Goal: Task Accomplishment & Management: Complete application form

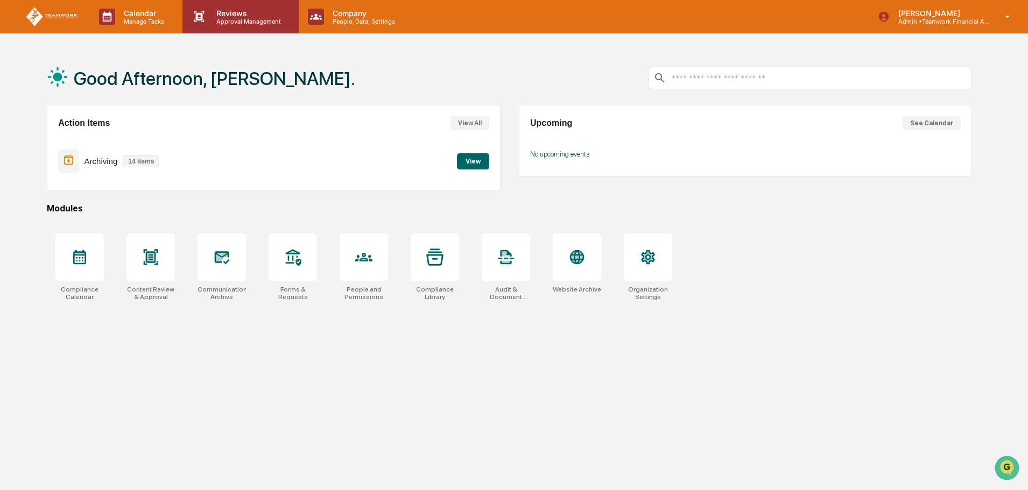
click at [239, 13] on p "Reviews" at bounding box center [247, 13] width 79 height 9
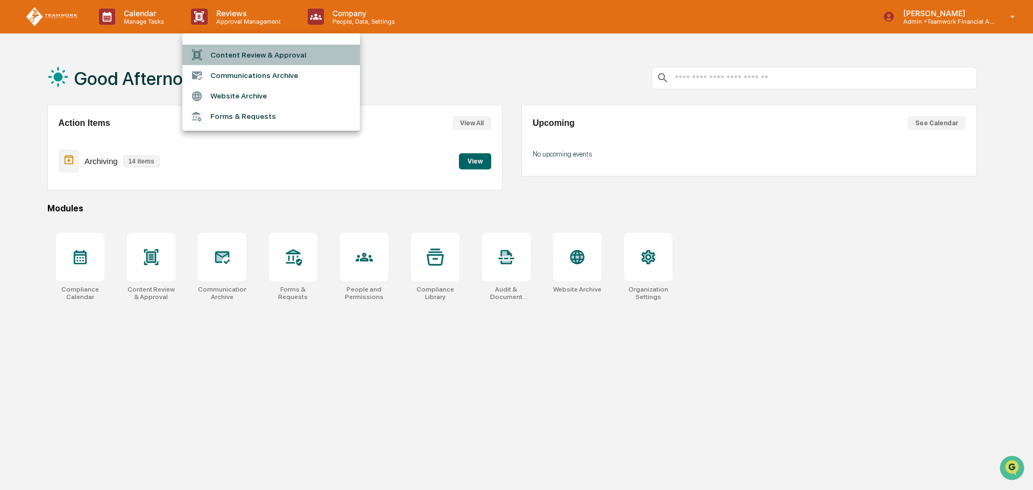
click at [240, 50] on li "Content Review & Approval" at bounding box center [271, 55] width 178 height 20
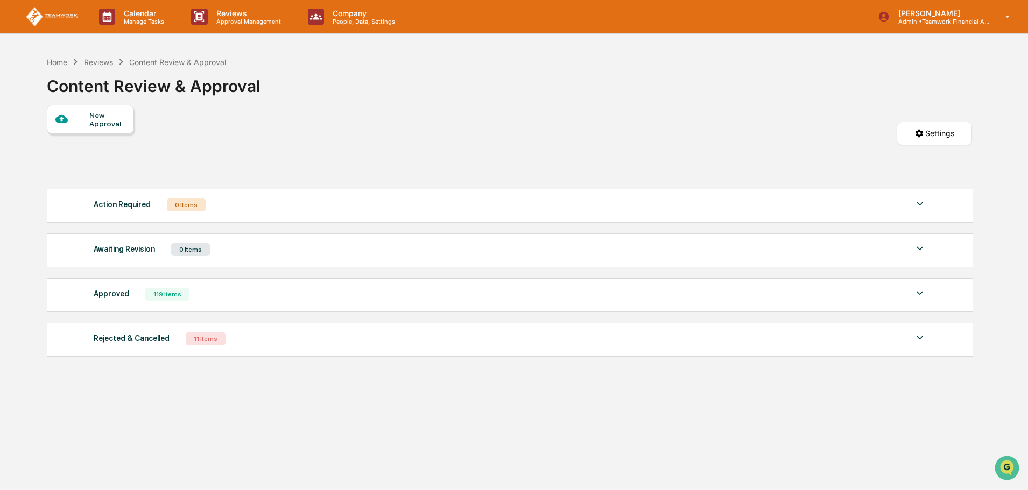
click at [84, 111] on div "New Approval" at bounding box center [90, 119] width 87 height 29
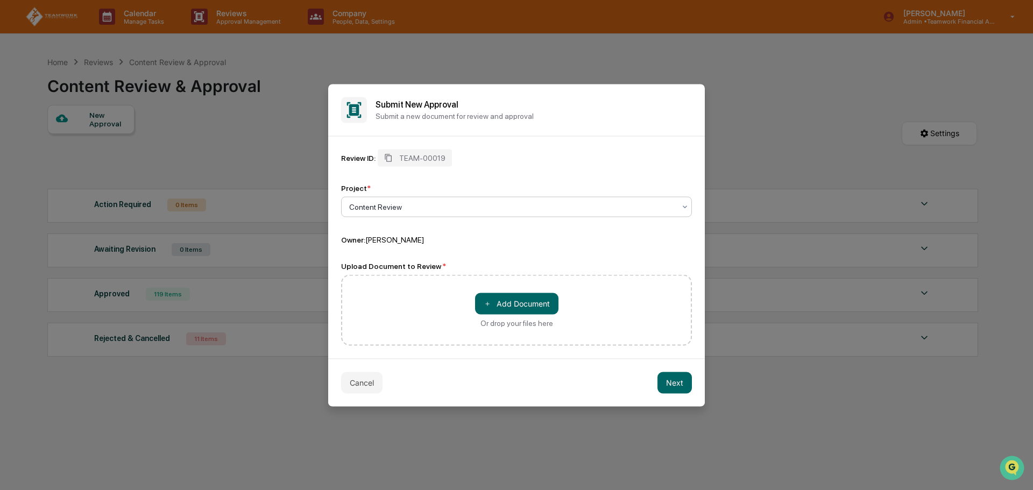
click at [432, 204] on div at bounding box center [512, 206] width 326 height 11
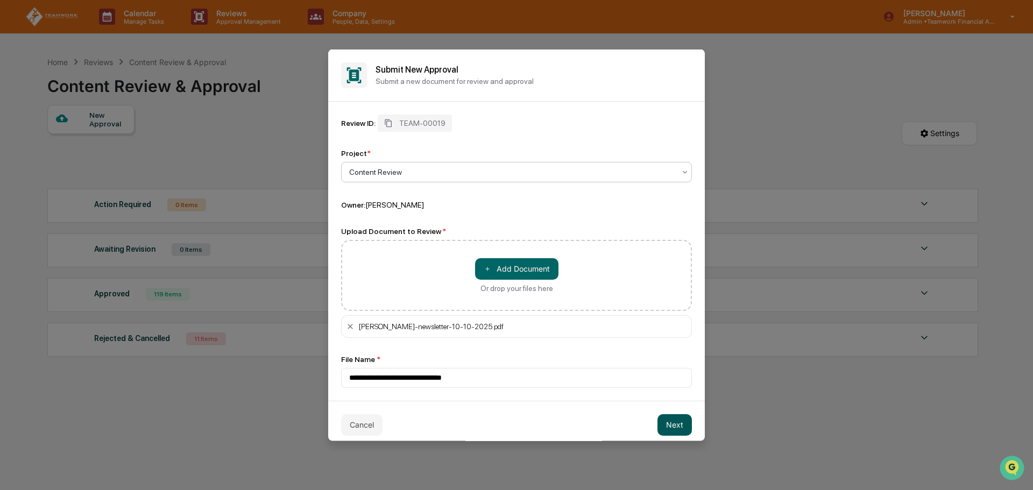
click at [674, 424] on button "Next" at bounding box center [675, 425] width 34 height 22
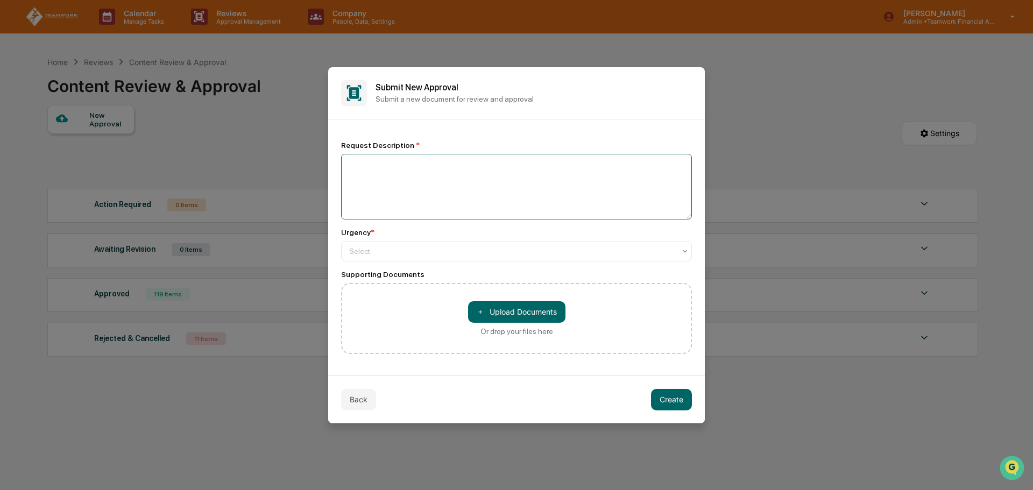
click at [387, 175] on textarea at bounding box center [516, 187] width 351 height 66
type textarea "*"
type textarea "**********"
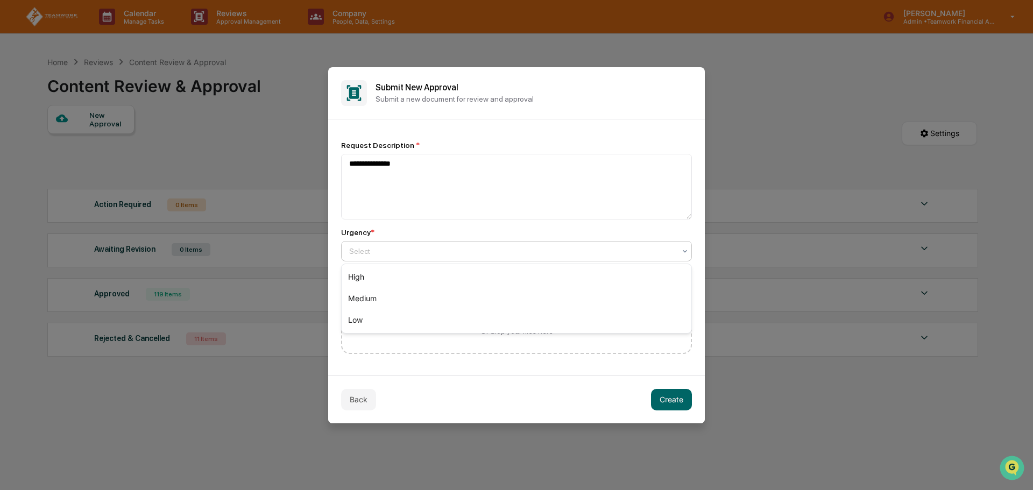
click at [448, 244] on div "Select" at bounding box center [512, 251] width 337 height 15
click at [419, 266] on div "High" at bounding box center [517, 277] width 350 height 22
click at [675, 397] on button "Create" at bounding box center [671, 400] width 41 height 22
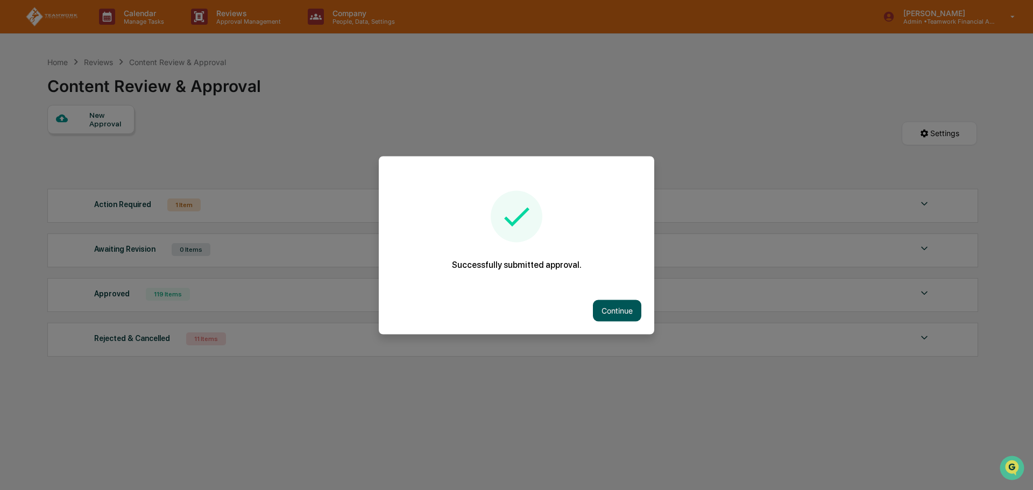
click at [617, 304] on button "Continue" at bounding box center [617, 311] width 48 height 22
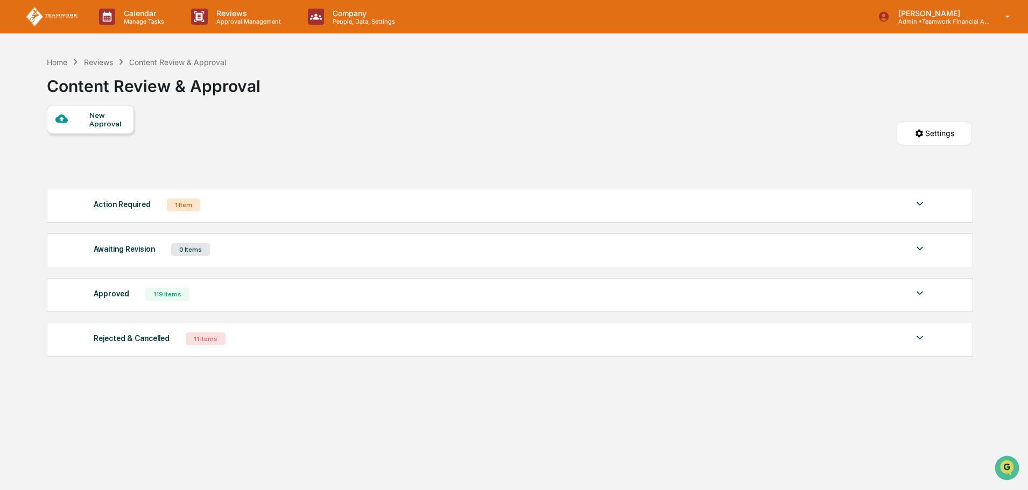
click at [921, 204] on img at bounding box center [919, 203] width 13 height 13
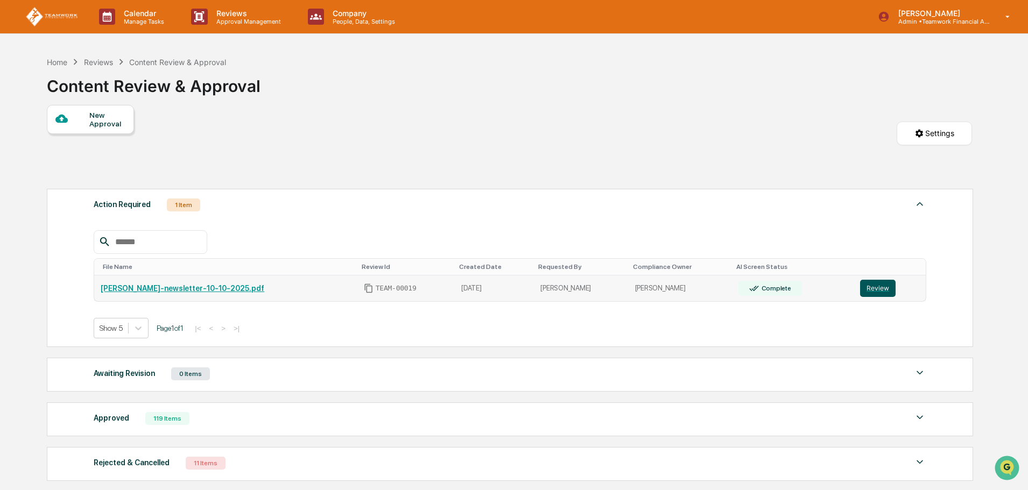
click at [880, 285] on button "Review" at bounding box center [878, 288] width 36 height 17
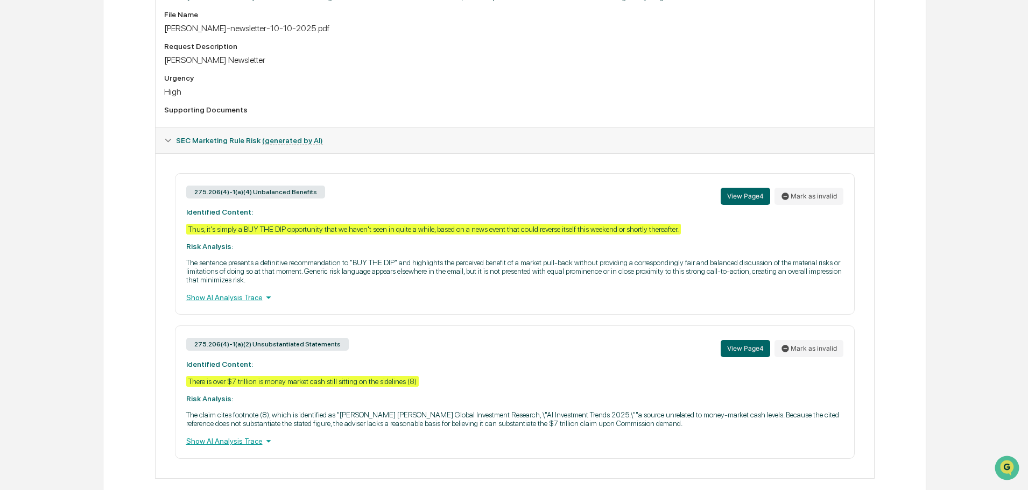
scroll to position [369, 0]
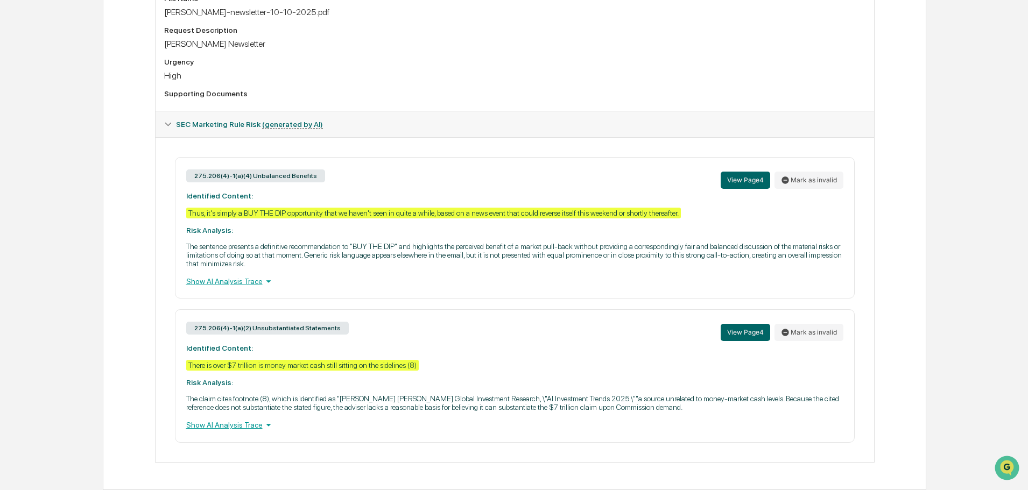
click at [568, 341] on div "275.206(4)-1(a)(2) Unsubstantiated Statements View Page 4 Mark as invalid" at bounding box center [514, 332] width 657 height 23
click at [651, 406] on p "The claim cites footnote (8), which is identified as "Goldman Sachs Global Inve…" at bounding box center [514, 402] width 657 height 17
click at [234, 422] on div "Show AI Analysis Trace" at bounding box center [514, 425] width 657 height 12
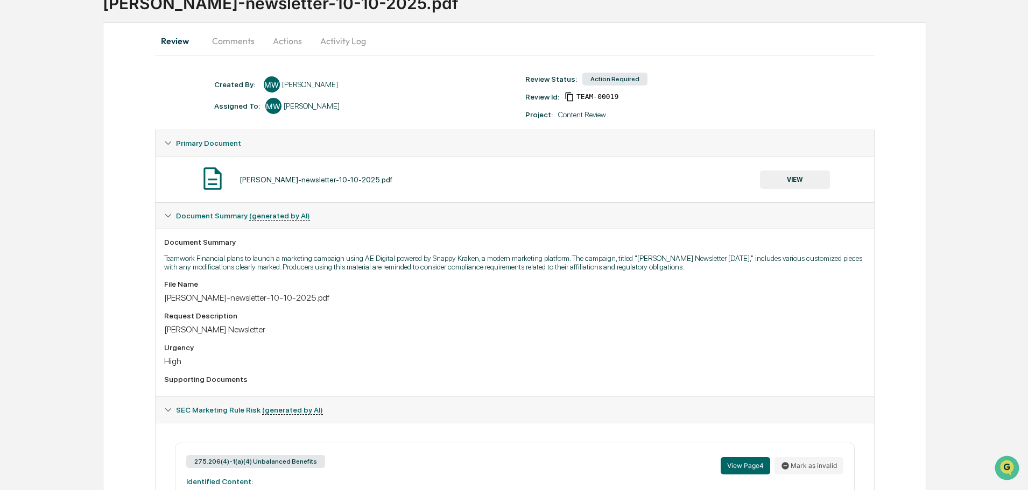
scroll to position [0, 0]
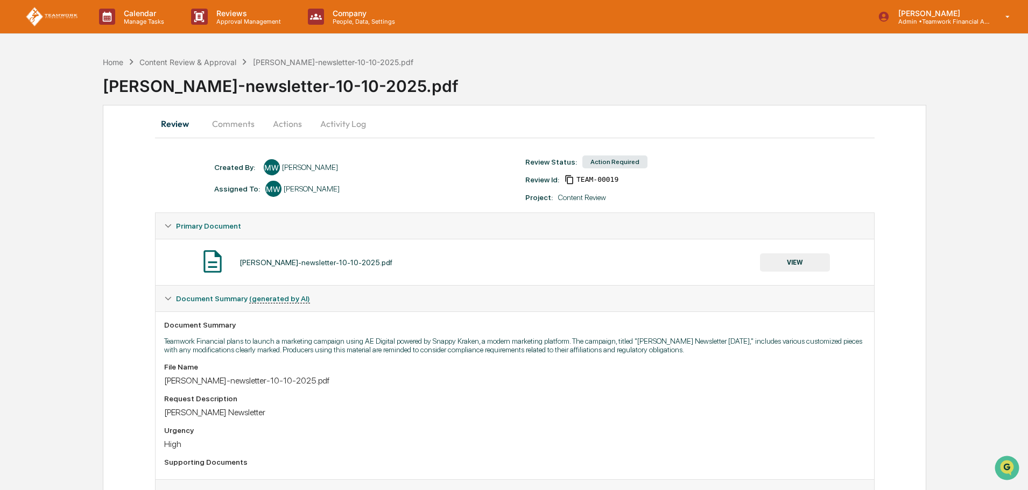
click at [290, 123] on button "Actions" at bounding box center [287, 124] width 48 height 26
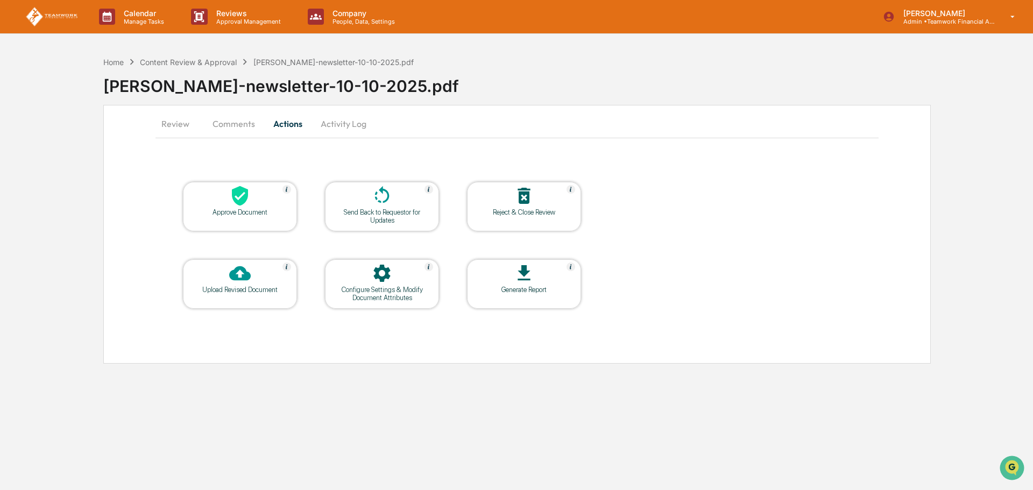
click at [258, 288] on div "Upload Revised Document" at bounding box center [240, 290] width 97 height 8
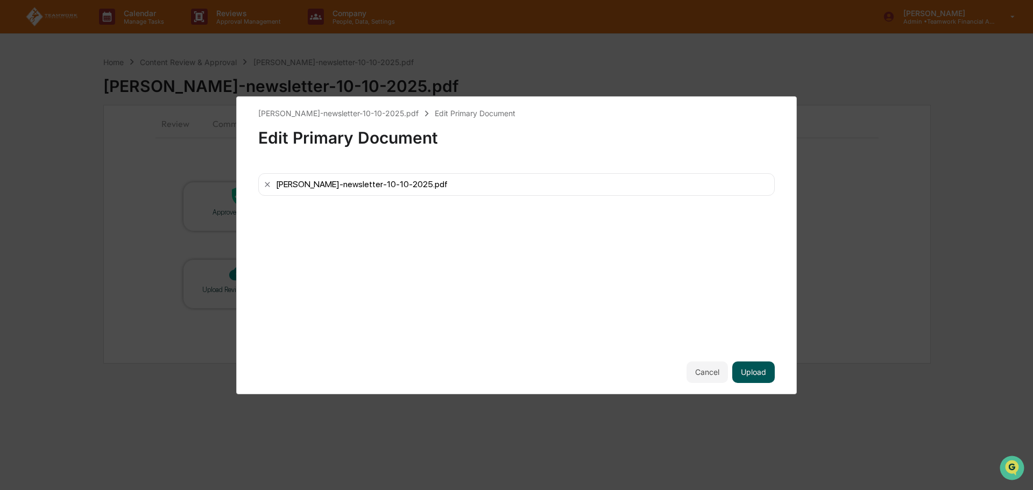
click at [768, 367] on button "Upload" at bounding box center [753, 373] width 43 height 22
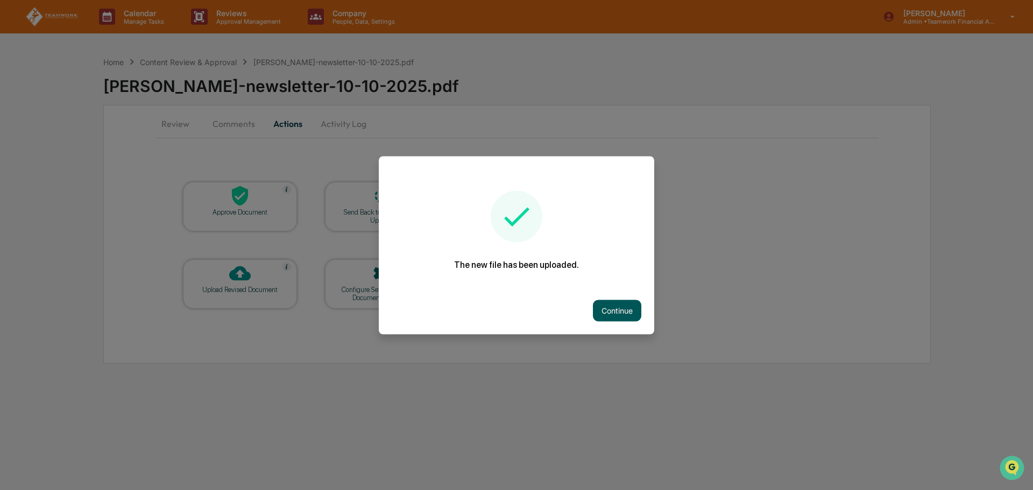
click at [606, 304] on button "Continue" at bounding box center [617, 311] width 48 height 22
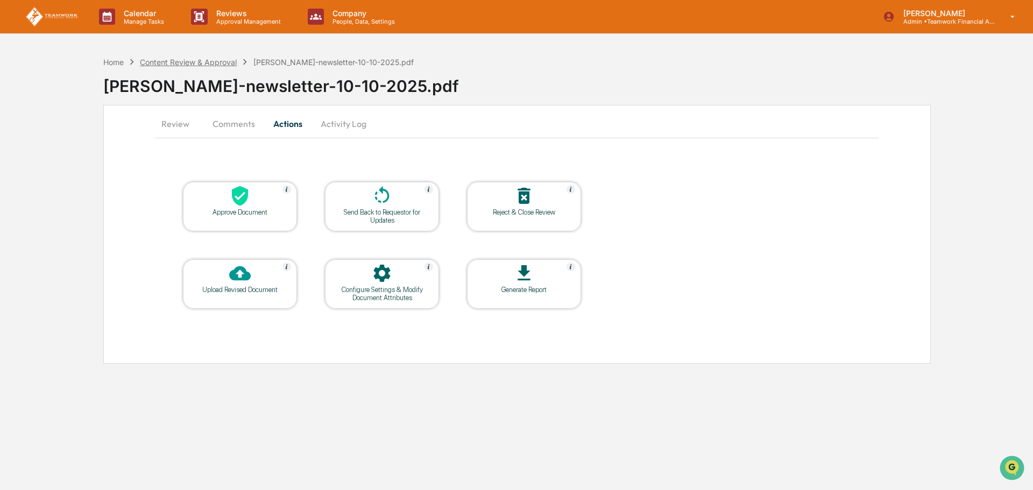
click at [227, 61] on div "Content Review & Approval" at bounding box center [188, 62] width 97 height 9
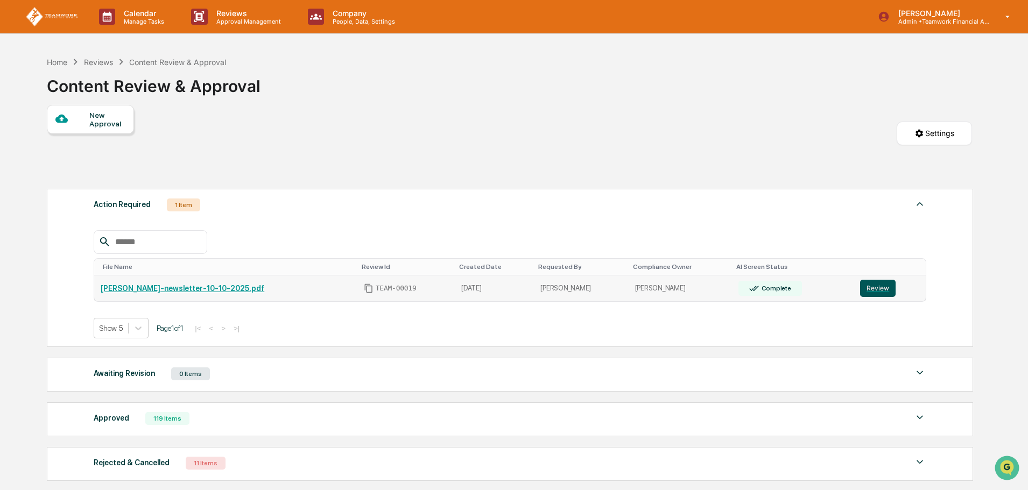
click at [860, 292] on button "Review" at bounding box center [878, 288] width 36 height 17
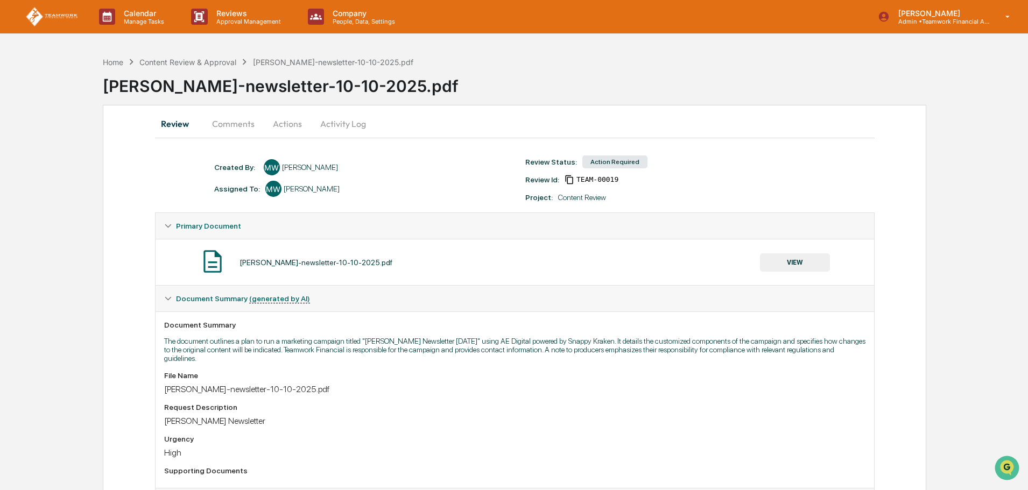
click at [290, 123] on button "Actions" at bounding box center [287, 124] width 48 height 26
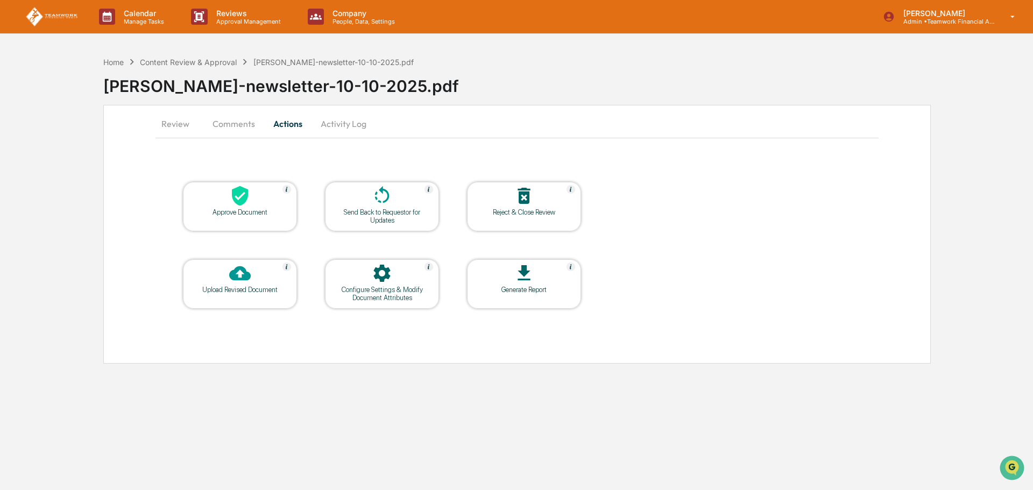
click at [256, 199] on div at bounding box center [240, 196] width 108 height 23
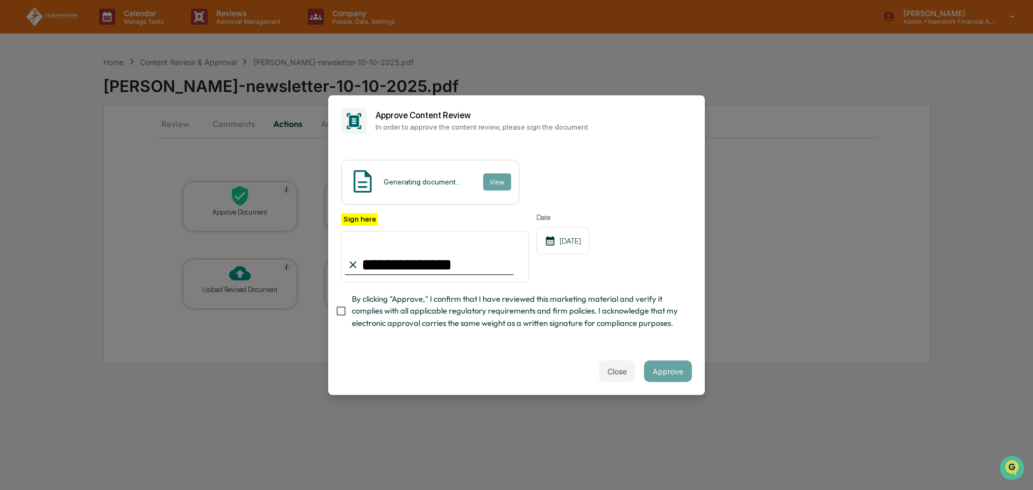
type input "**********"
click at [670, 382] on button "Approve" at bounding box center [668, 372] width 48 height 22
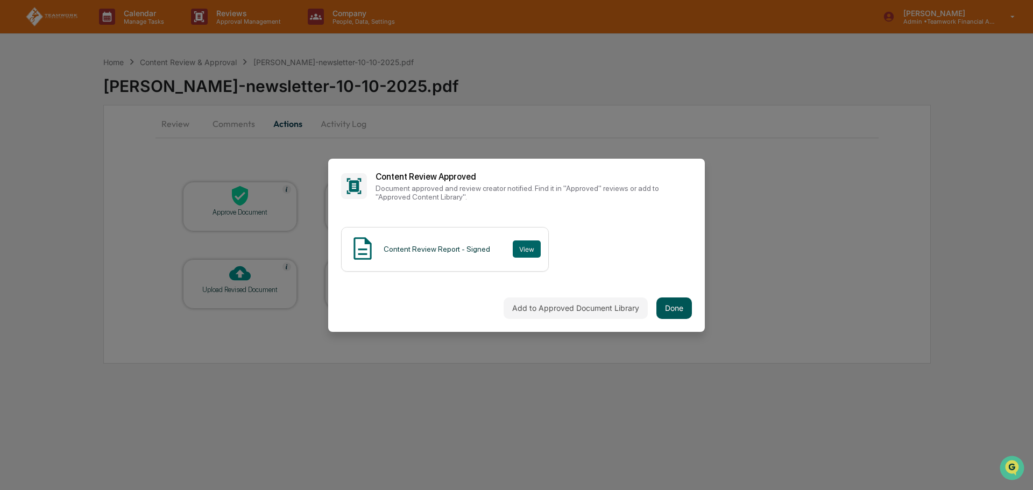
click at [675, 305] on button "Done" at bounding box center [675, 309] width 36 height 22
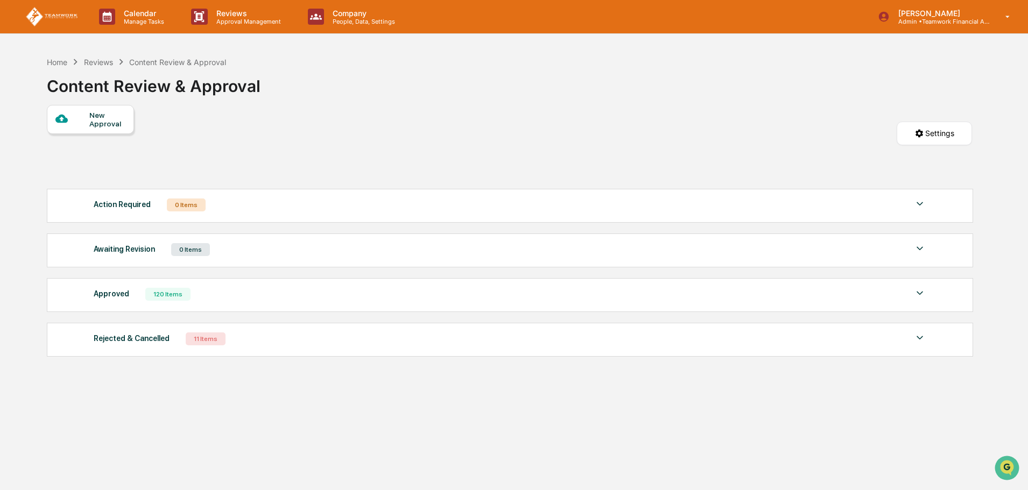
click at [90, 118] on div "New Approval" at bounding box center [107, 119] width 36 height 17
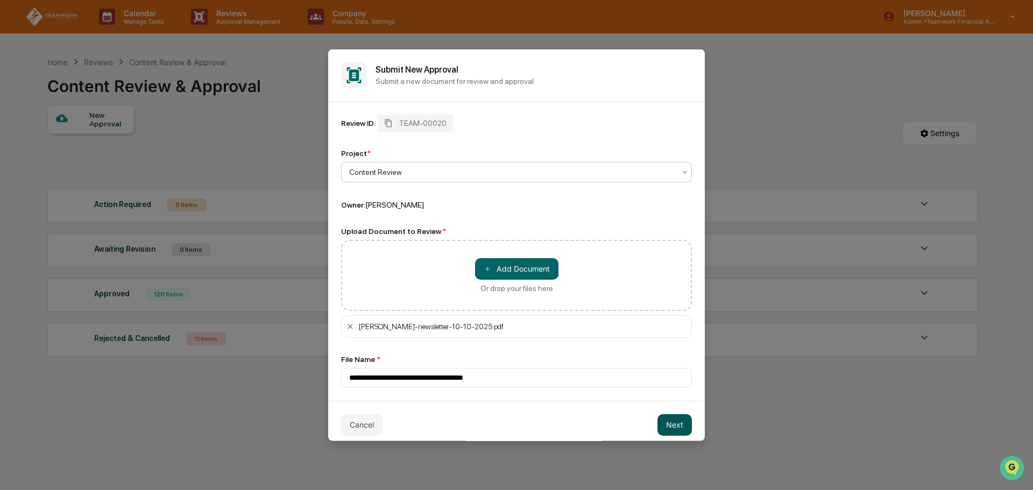
click at [668, 419] on button "Next" at bounding box center [675, 425] width 34 height 22
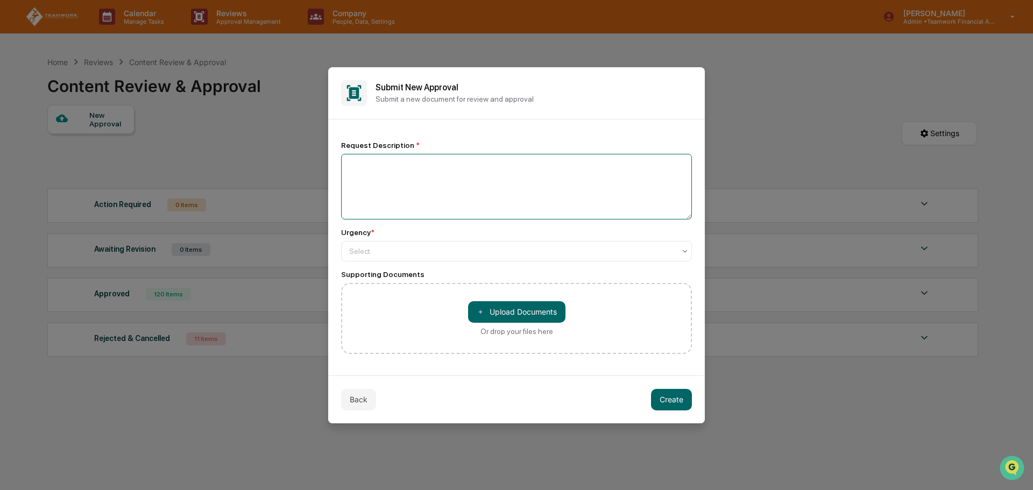
click at [368, 167] on textarea at bounding box center [516, 187] width 351 height 66
type textarea "**********"
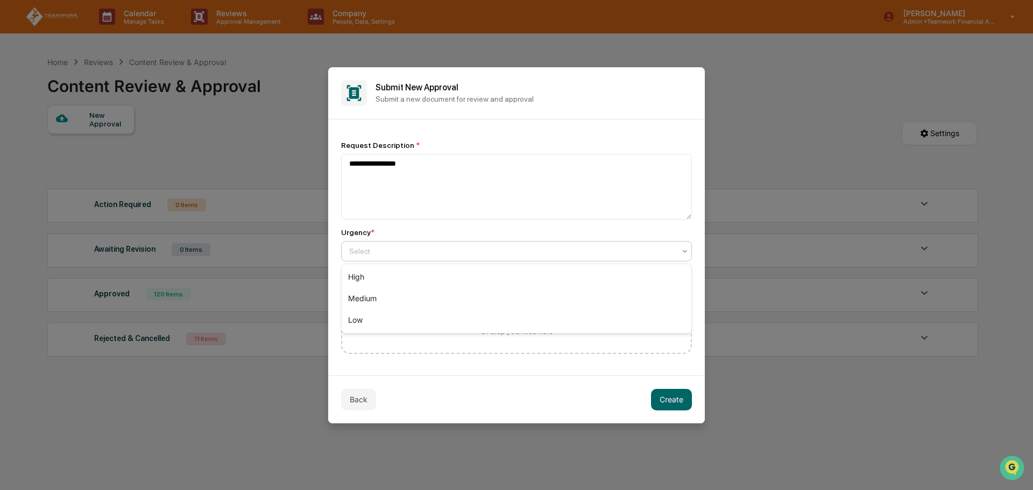
click at [404, 249] on div at bounding box center [512, 251] width 326 height 11
click at [404, 269] on div "High" at bounding box center [517, 277] width 350 height 22
click at [667, 400] on button "Create" at bounding box center [671, 400] width 41 height 22
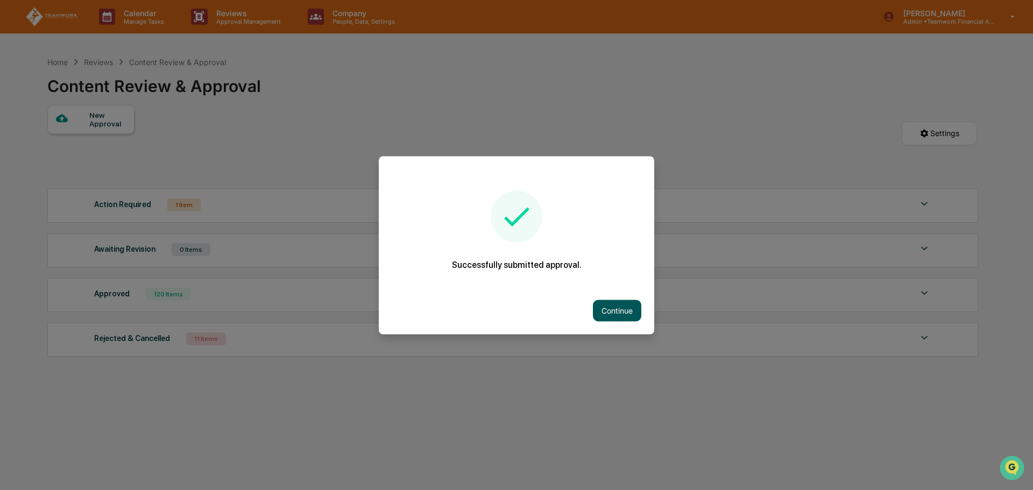
click at [613, 306] on button "Continue" at bounding box center [617, 311] width 48 height 22
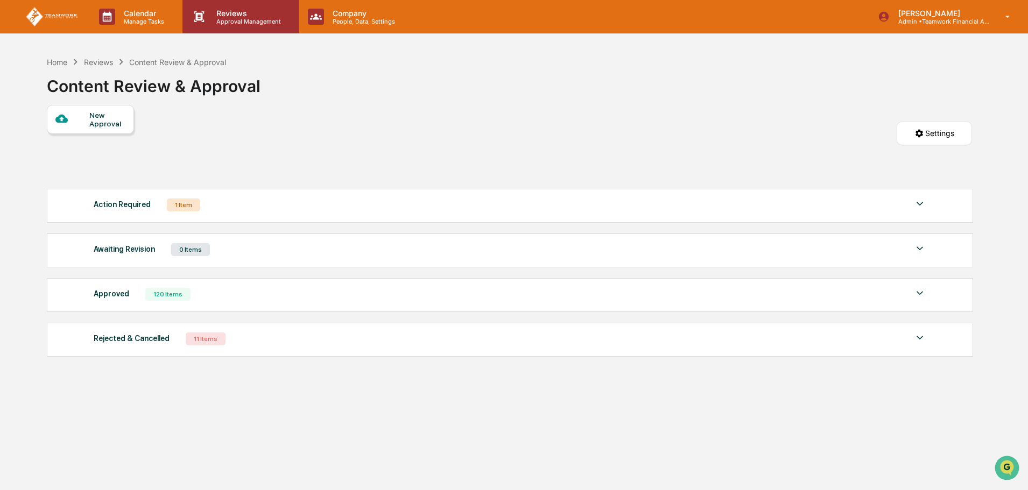
click at [235, 18] on p "Approval Management" at bounding box center [247, 22] width 79 height 8
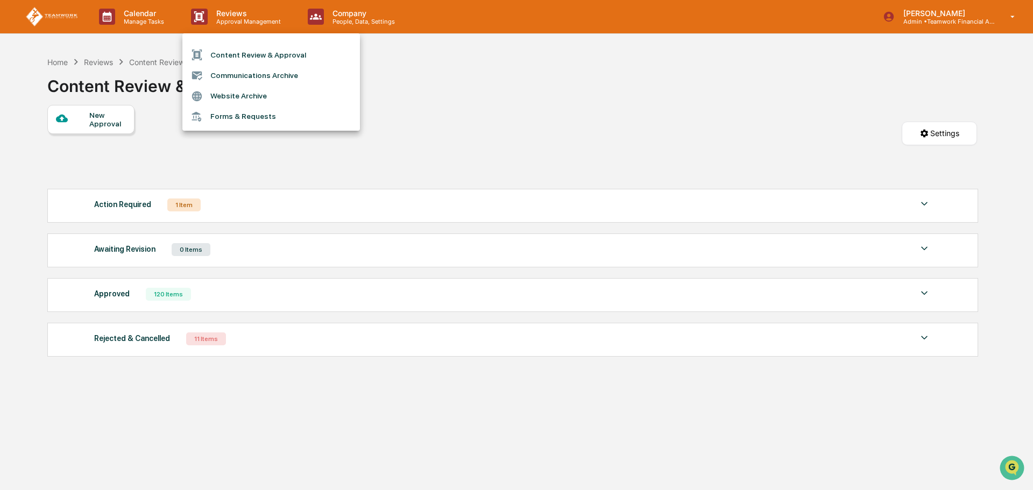
click at [236, 75] on li "Communications Archive" at bounding box center [271, 75] width 178 height 20
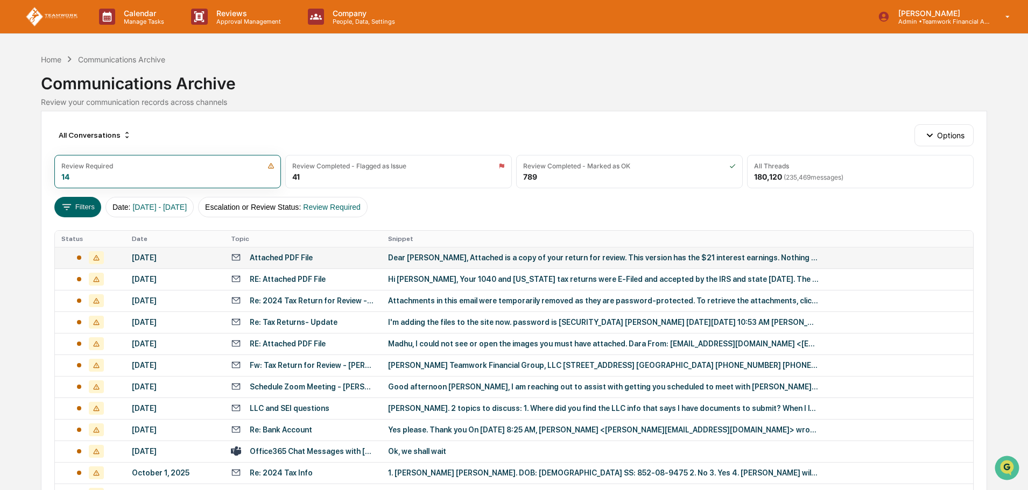
click at [336, 256] on div "Attached PDF File" at bounding box center [303, 257] width 144 height 10
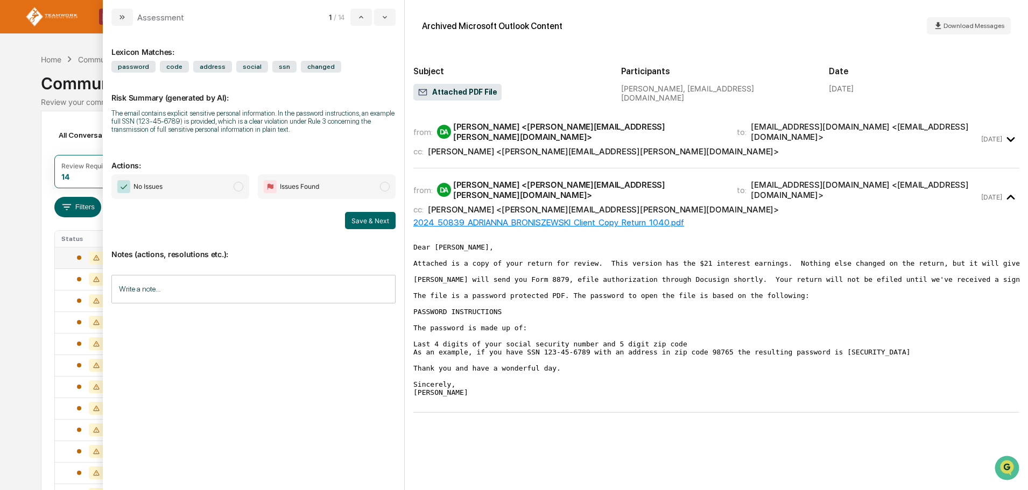
click at [239, 187] on span "modal" at bounding box center [239, 187] width 10 height 10
click at [365, 221] on button "Save & Next" at bounding box center [370, 220] width 51 height 17
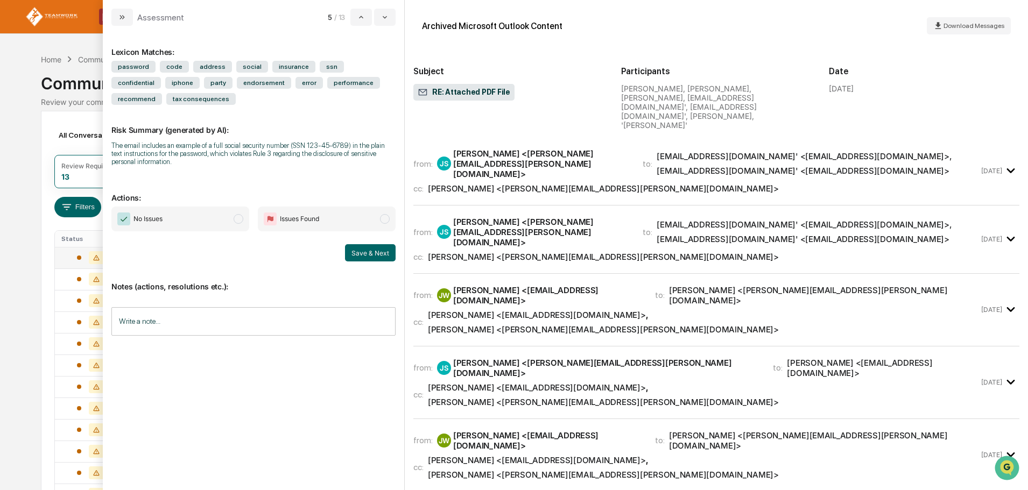
click at [236, 220] on span "modal" at bounding box center [239, 219] width 10 height 10
click at [368, 250] on button "Save & Next" at bounding box center [370, 252] width 51 height 17
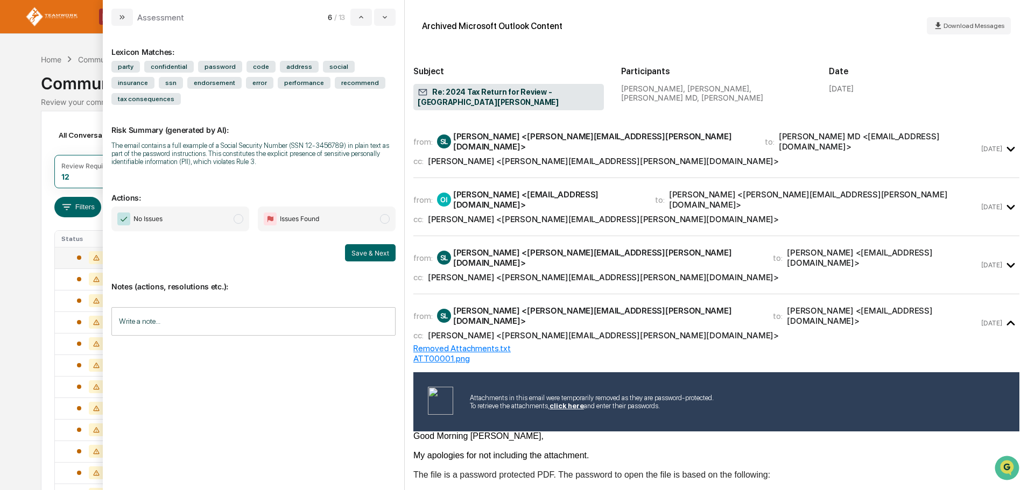
click at [241, 214] on span "modal" at bounding box center [239, 219] width 10 height 10
click at [367, 244] on button "Save & Next" at bounding box center [370, 252] width 51 height 17
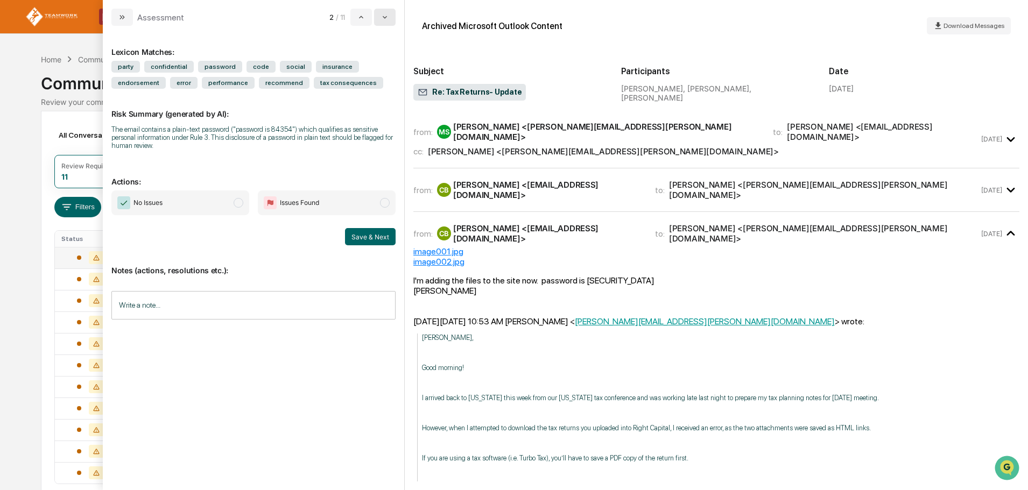
click at [387, 18] on icon "modal" at bounding box center [384, 17] width 9 height 9
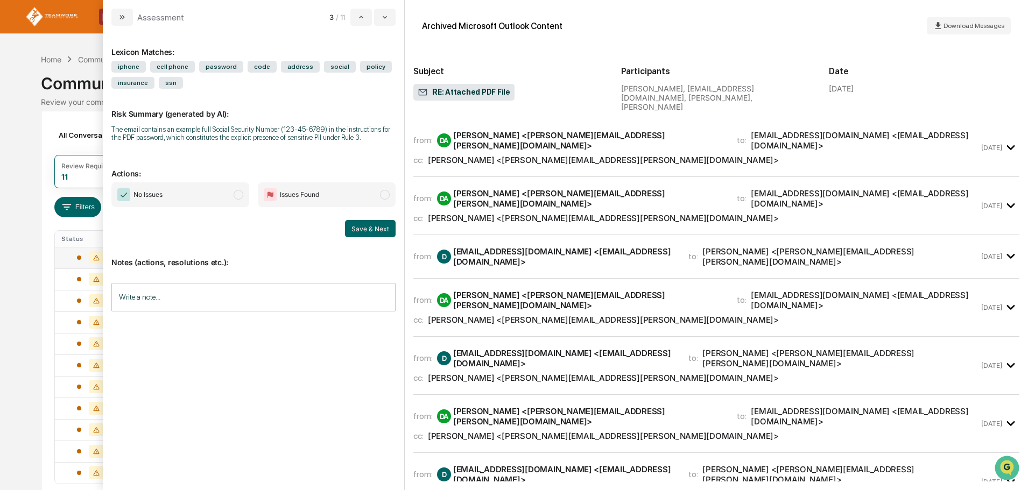
click at [240, 194] on span "modal" at bounding box center [239, 195] width 10 height 10
click at [373, 227] on button "Save & Next" at bounding box center [370, 228] width 51 height 17
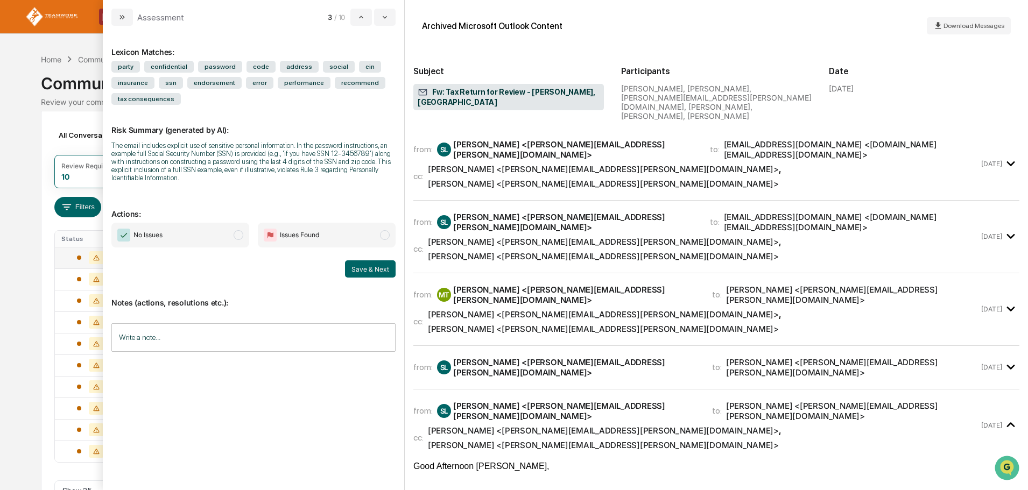
click at [241, 236] on span "modal" at bounding box center [239, 235] width 10 height 10
click at [359, 266] on button "Save & Next" at bounding box center [370, 268] width 51 height 17
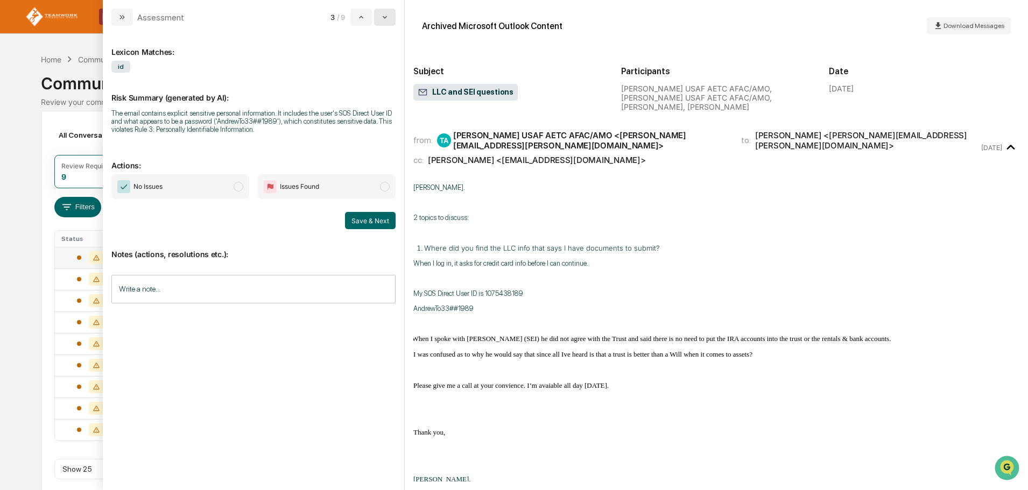
click at [394, 18] on button "modal" at bounding box center [385, 17] width 22 height 17
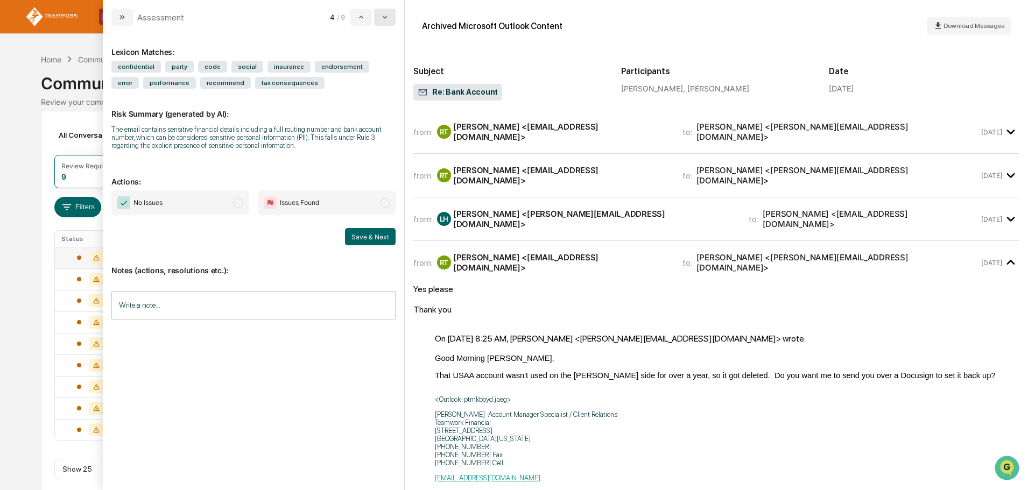
click at [387, 18] on icon "modal" at bounding box center [384, 17] width 9 height 9
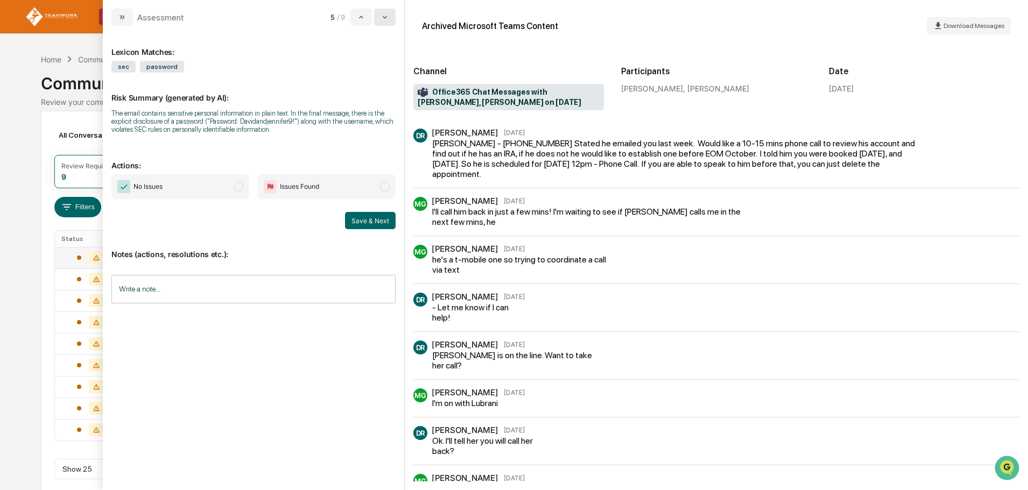
click at [387, 18] on icon "modal" at bounding box center [384, 17] width 9 height 9
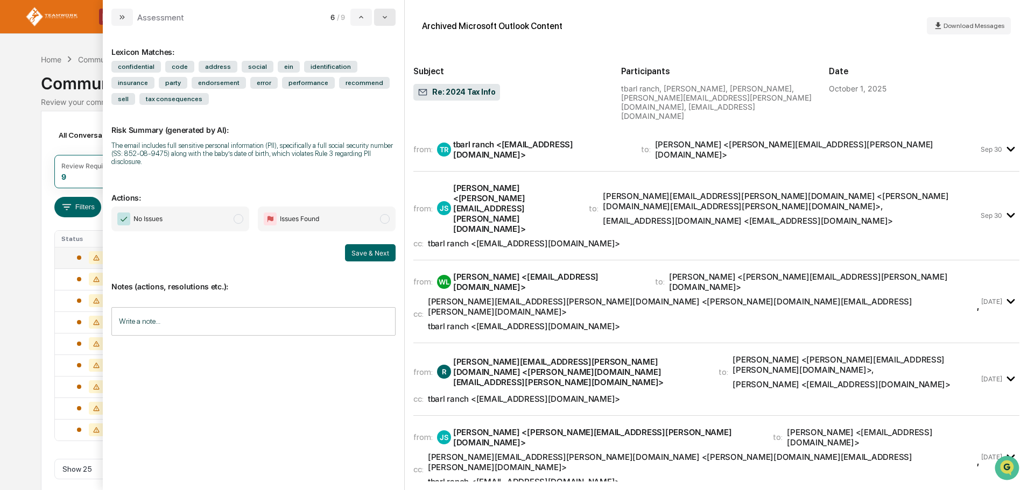
click at [387, 18] on icon "modal" at bounding box center [384, 17] width 9 height 9
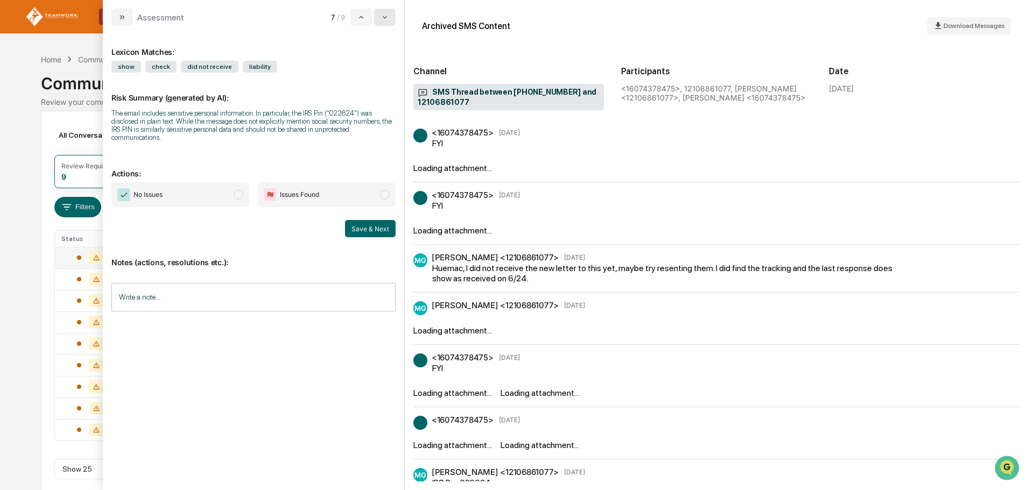
click at [387, 18] on icon "modal" at bounding box center [384, 17] width 9 height 9
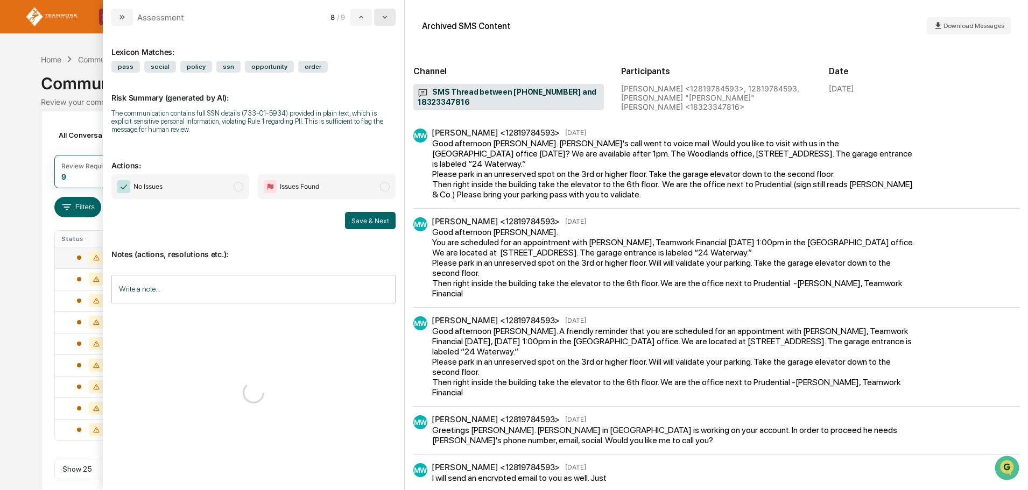
click at [387, 18] on icon "modal" at bounding box center [384, 17] width 9 height 9
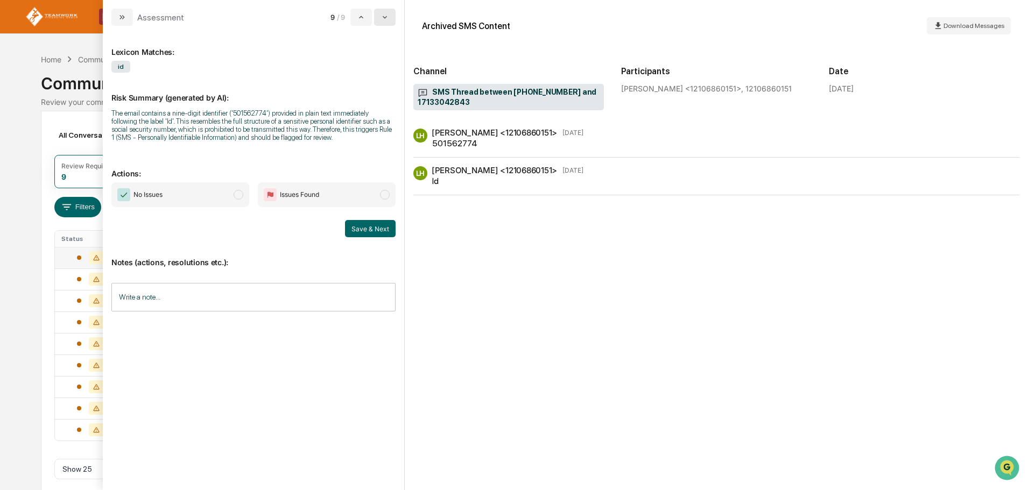
click at [387, 18] on icon "modal" at bounding box center [384, 17] width 9 height 9
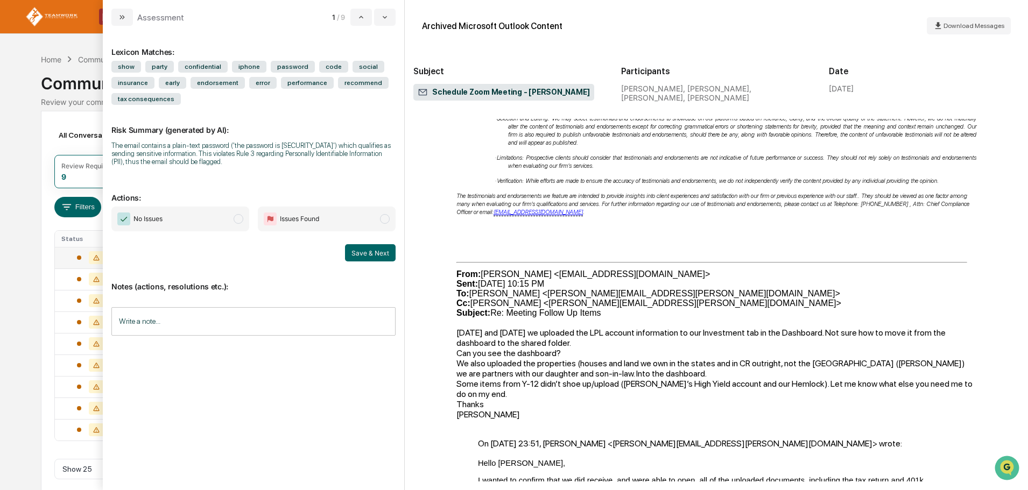
scroll to position [1399, 0]
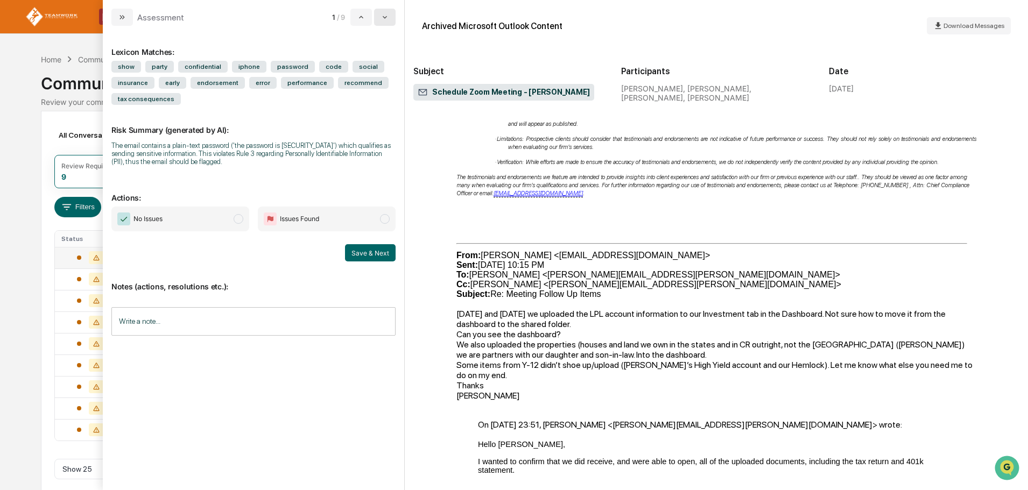
click at [388, 21] on button "modal" at bounding box center [385, 17] width 22 height 17
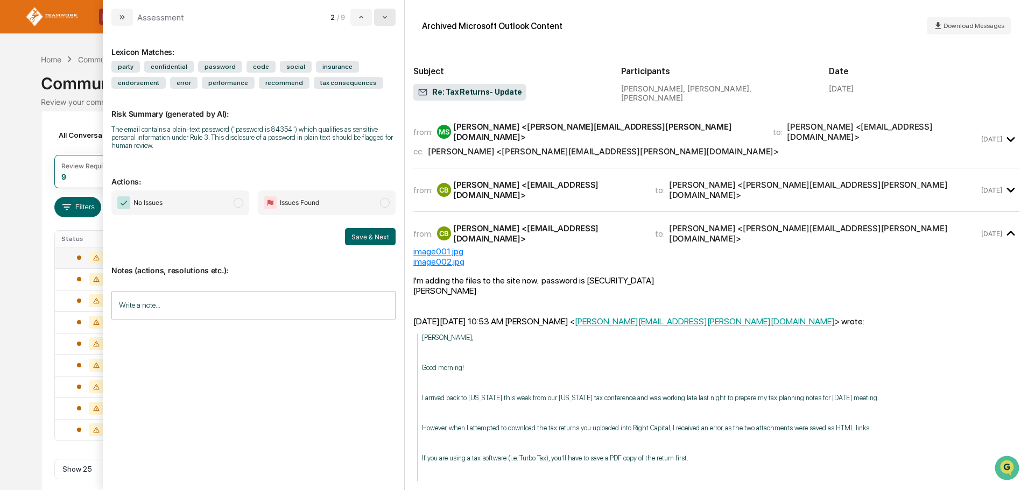
click at [388, 21] on icon "modal" at bounding box center [384, 17] width 9 height 9
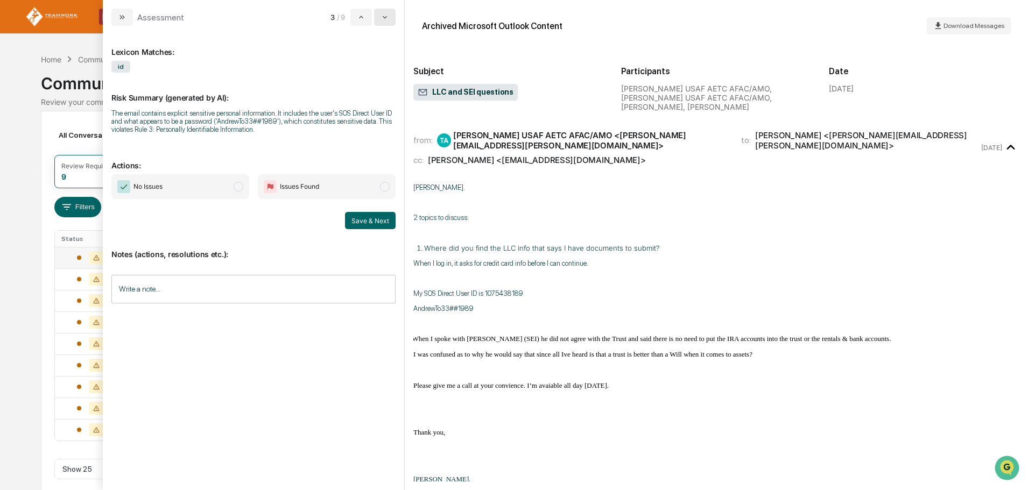
click at [388, 21] on icon "modal" at bounding box center [384, 17] width 9 height 9
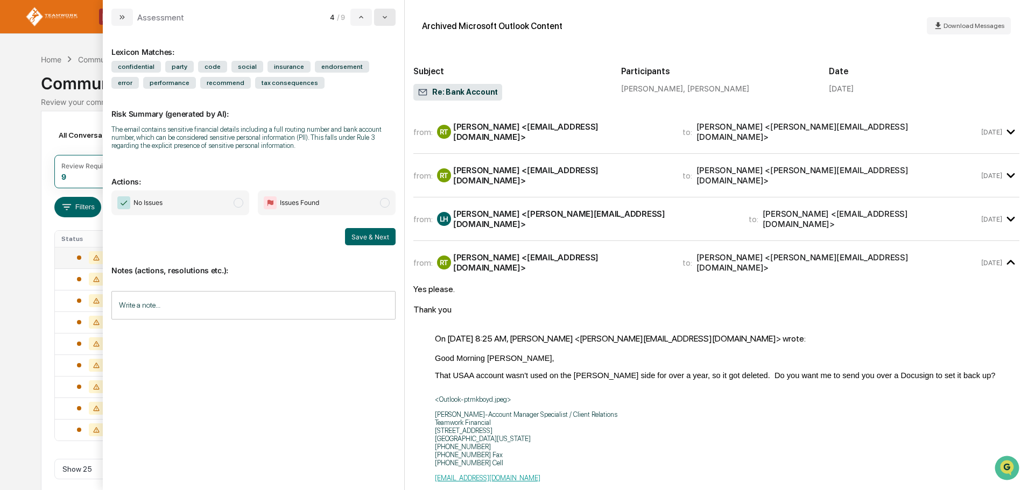
click at [388, 21] on icon "modal" at bounding box center [384, 17] width 9 height 9
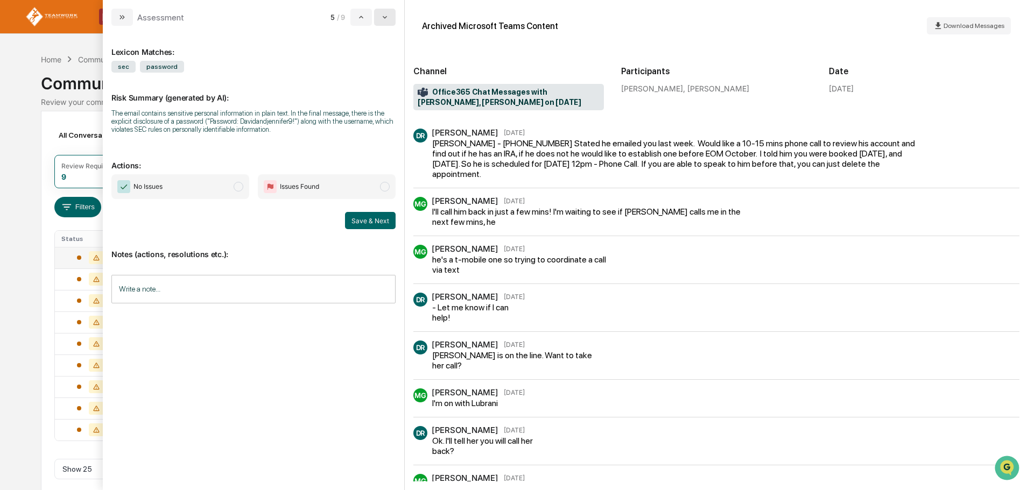
click at [388, 21] on icon "modal" at bounding box center [384, 17] width 9 height 9
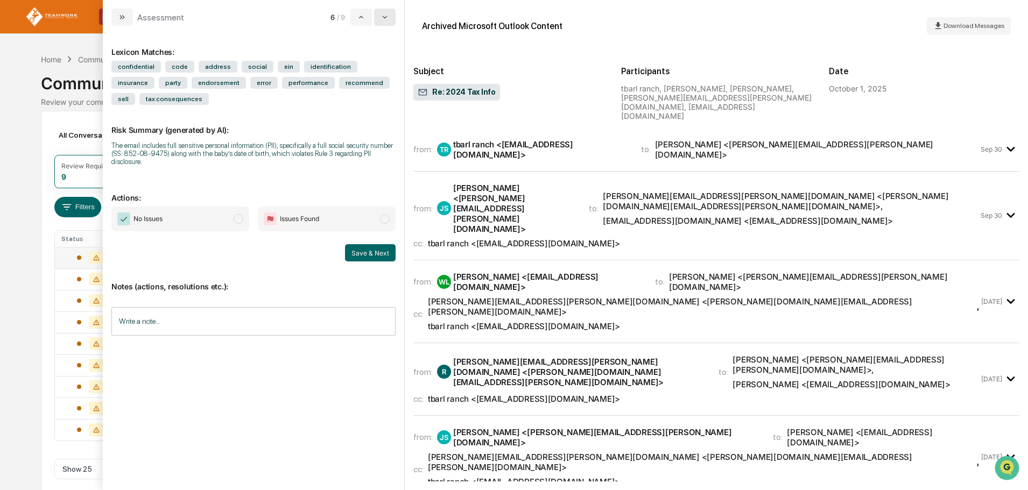
click at [388, 21] on icon "modal" at bounding box center [384, 17] width 9 height 9
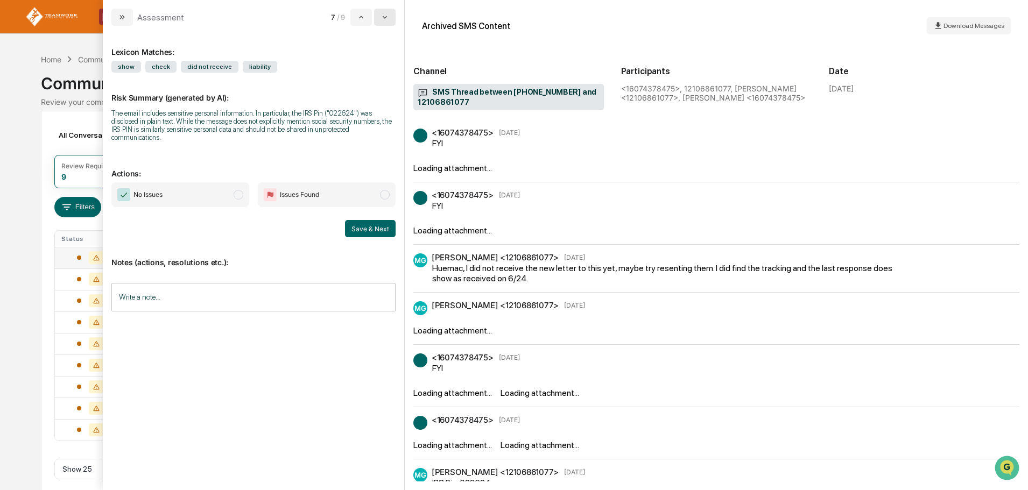
click at [388, 21] on icon "modal" at bounding box center [384, 17] width 9 height 9
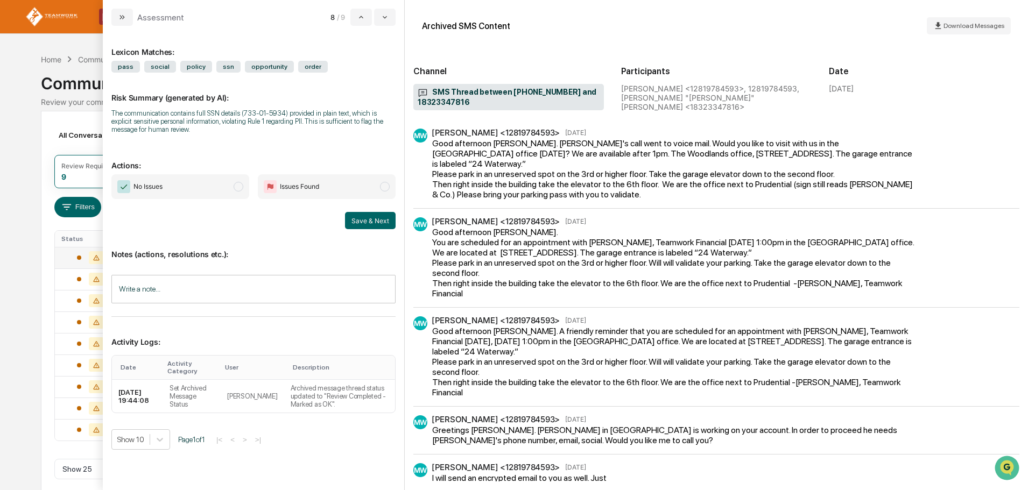
click at [28, 95] on div "Calendar Manage Tasks Reviews Approval Management Company People, Data, Setting…" at bounding box center [514, 251] width 1028 height 502
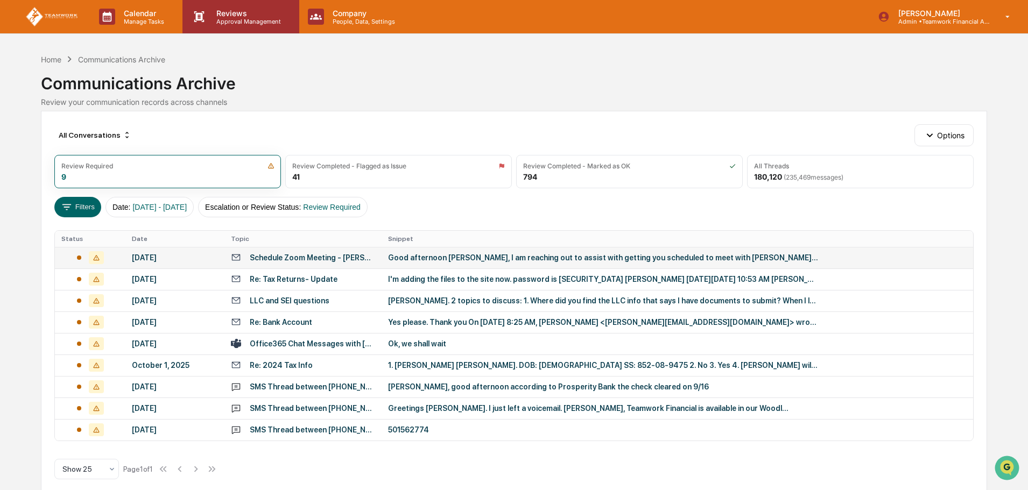
click at [224, 19] on p "Approval Management" at bounding box center [247, 22] width 79 height 8
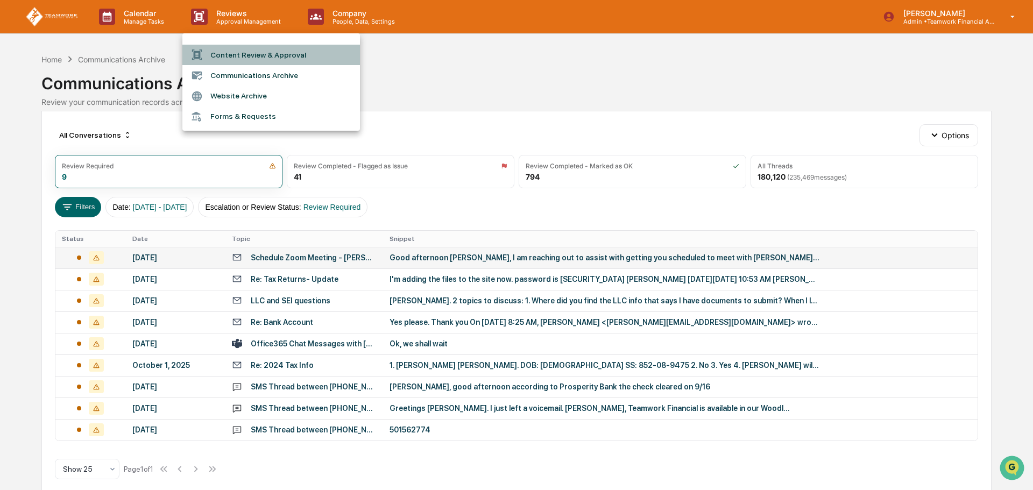
click at [244, 50] on li "Content Review & Approval" at bounding box center [271, 55] width 178 height 20
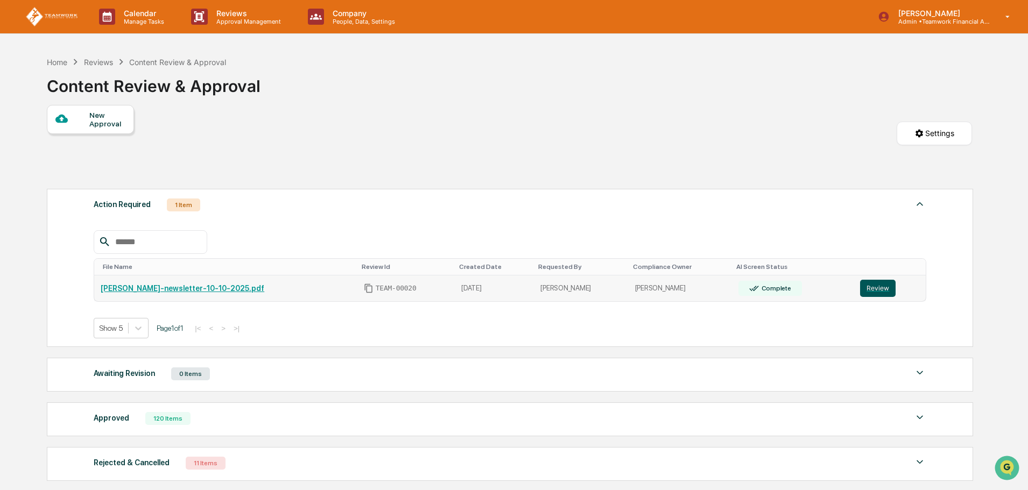
click at [871, 283] on button "Review" at bounding box center [878, 288] width 36 height 17
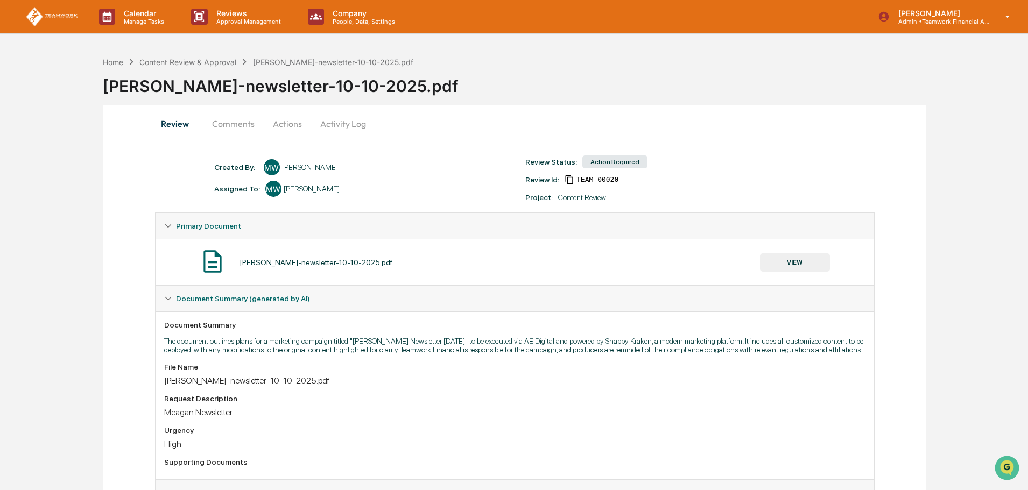
click at [286, 118] on button "Actions" at bounding box center [287, 124] width 48 height 26
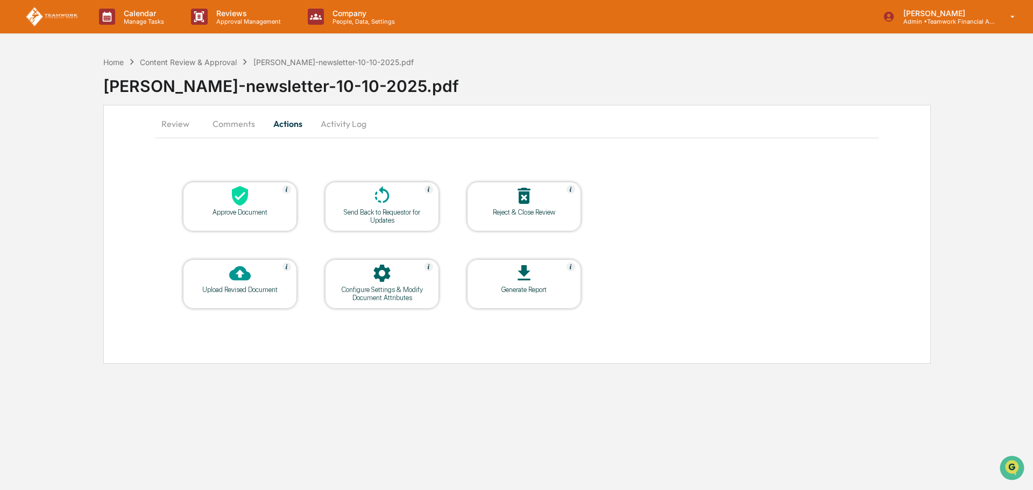
click at [255, 211] on div "Approve Document" at bounding box center [240, 212] width 97 height 8
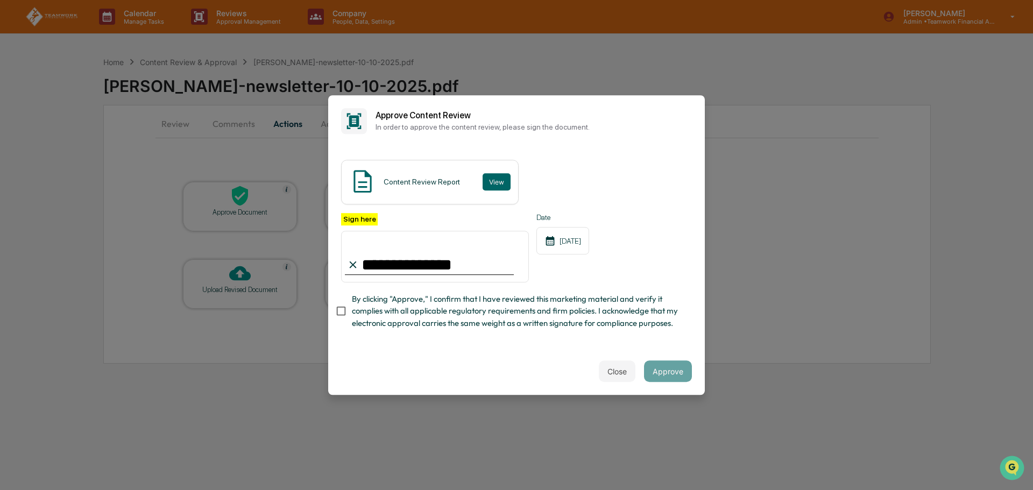
type input "**********"
click at [683, 382] on button "Approve" at bounding box center [668, 372] width 48 height 22
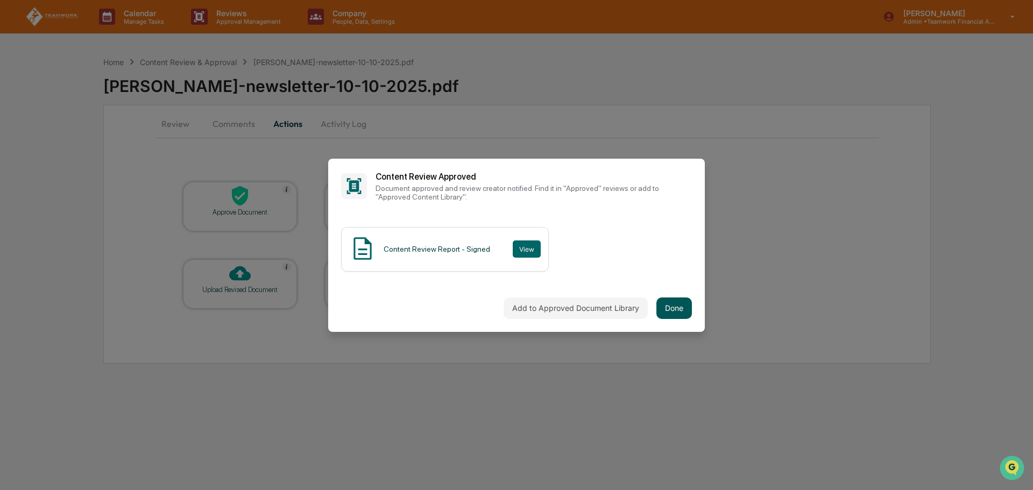
click at [664, 299] on button "Done" at bounding box center [675, 309] width 36 height 22
